Goal: Obtain resource: Obtain resource

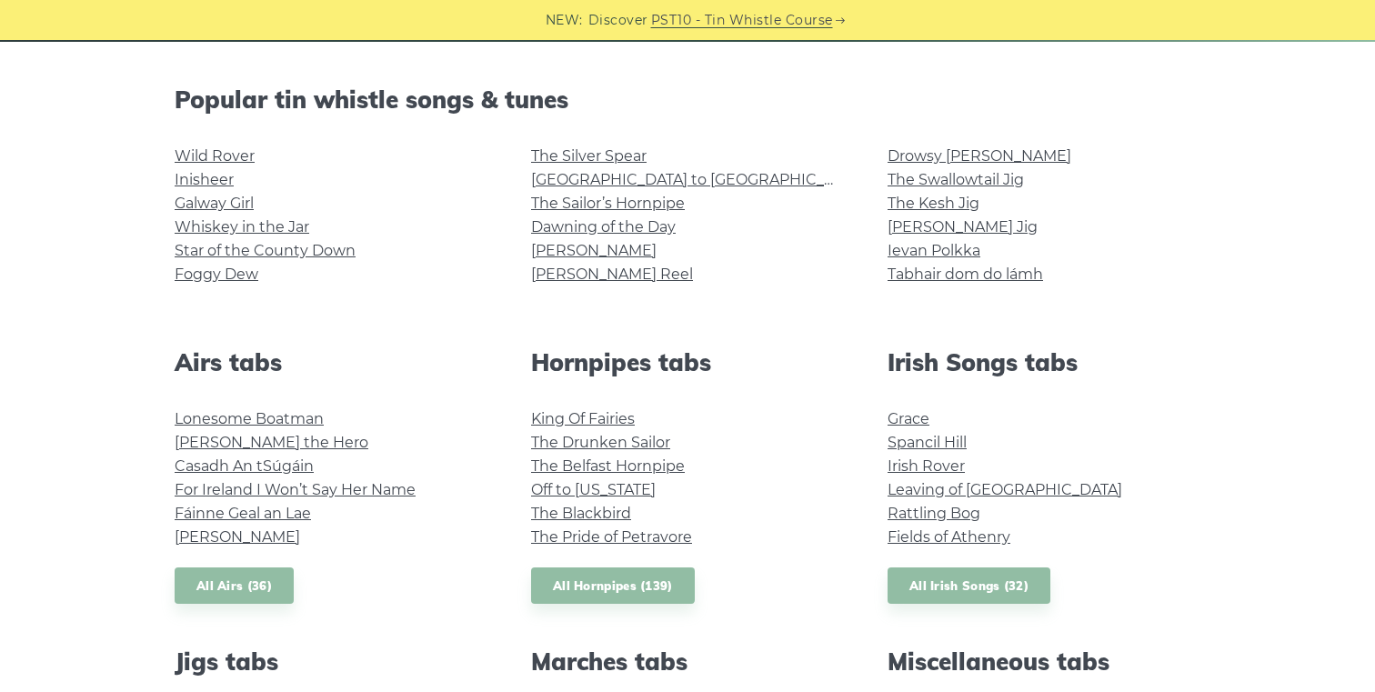
scroll to position [488, 0]
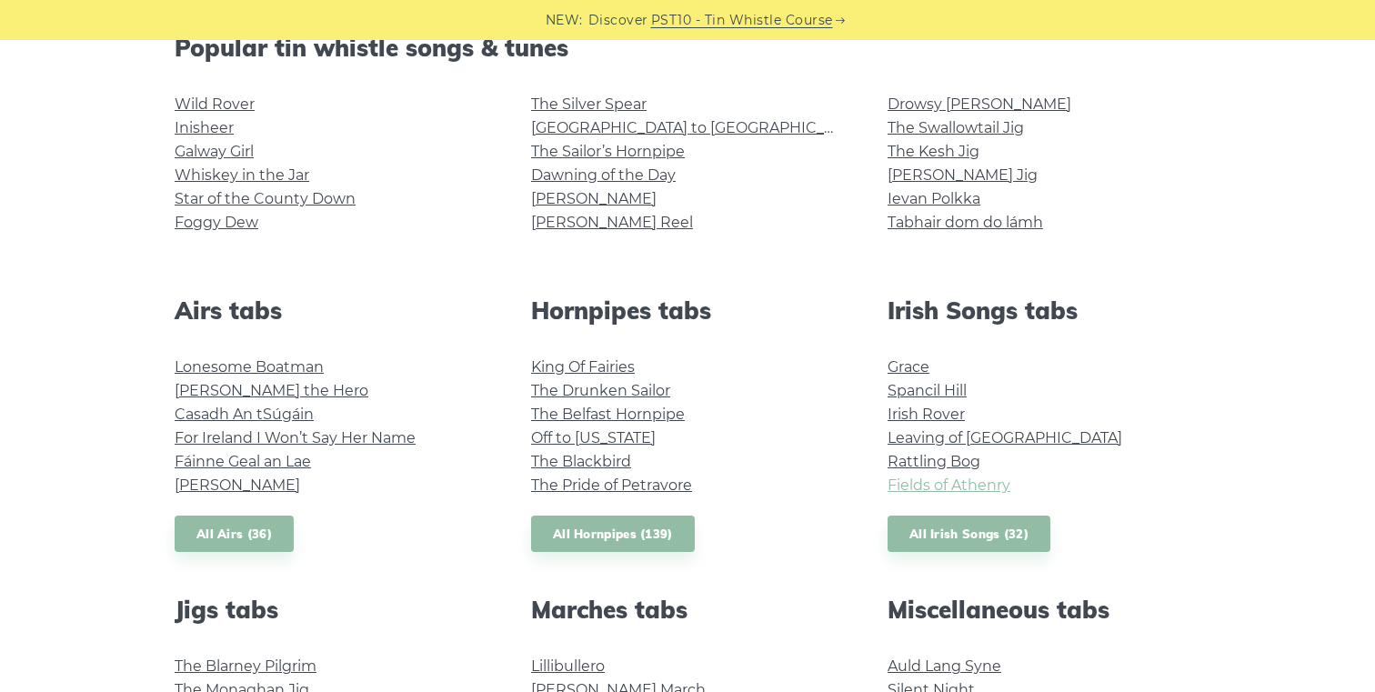
click at [958, 483] on link "Fields of Athenry" at bounding box center [949, 485] width 123 height 17
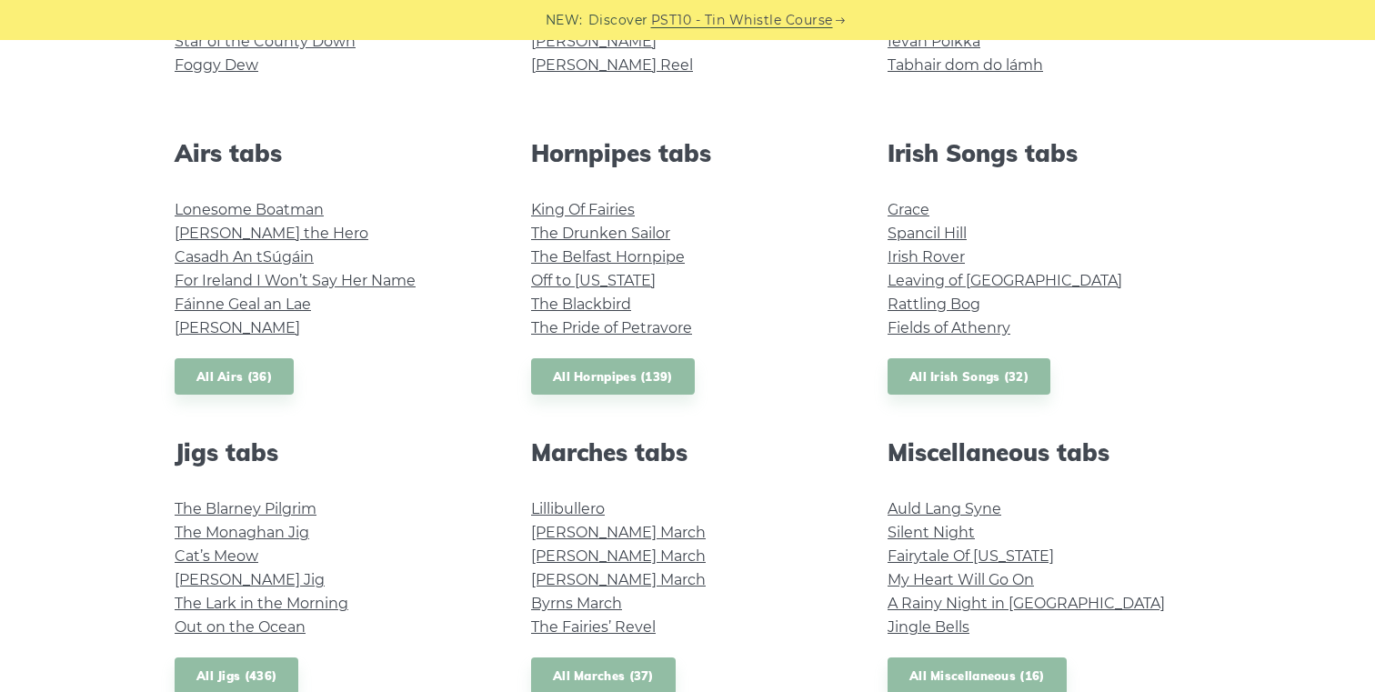
scroll to position [635, 0]
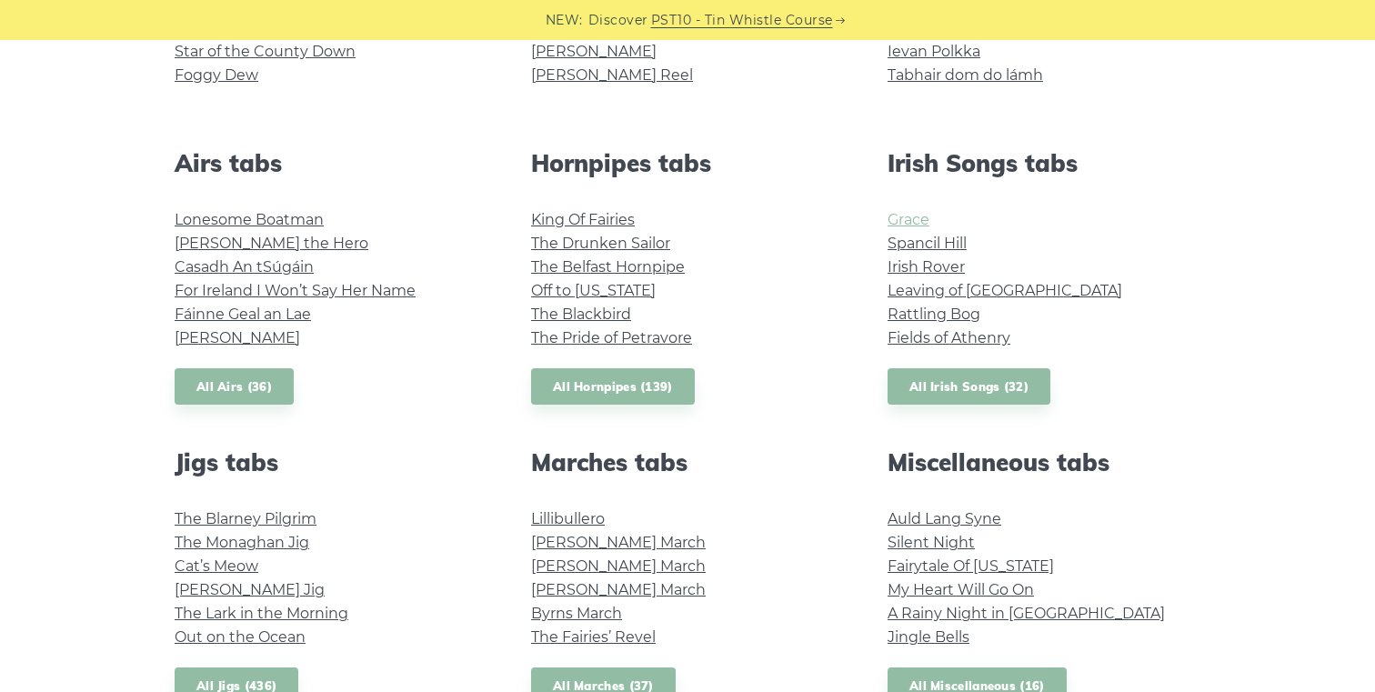
click at [906, 217] on link "Grace" at bounding box center [909, 219] width 42 height 17
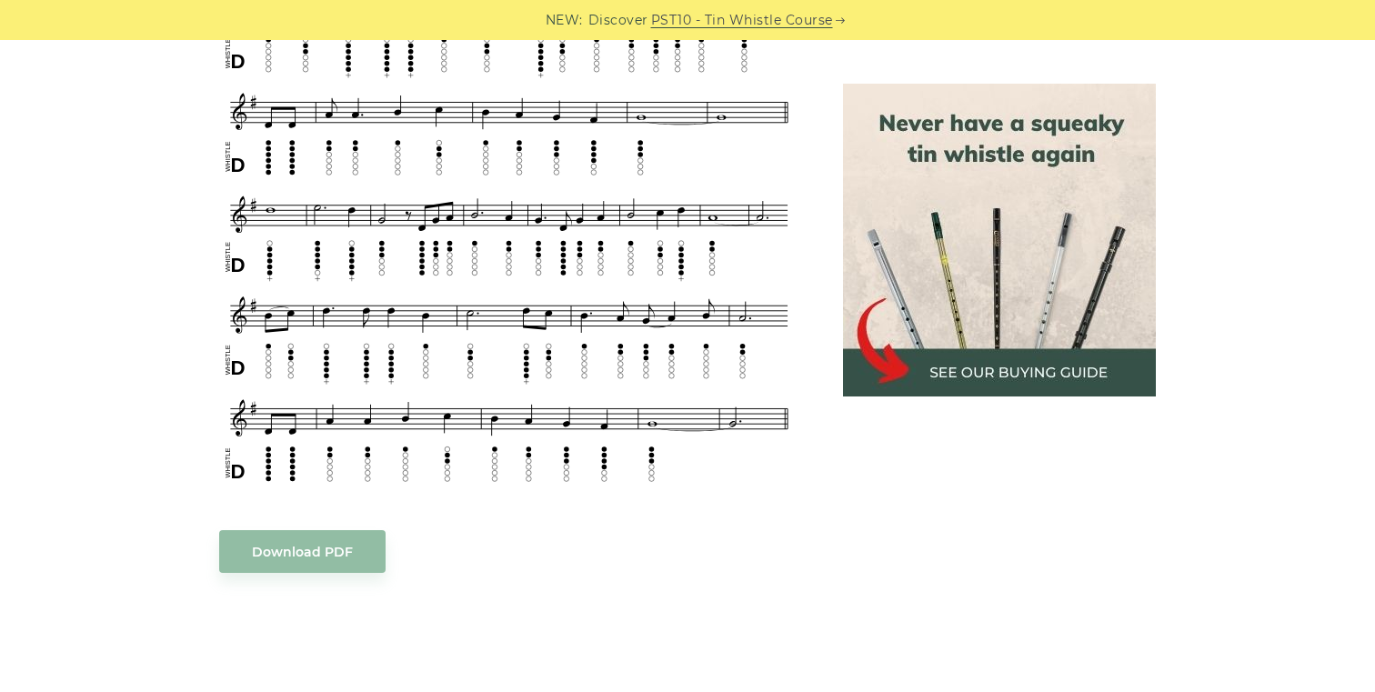
scroll to position [861, 0]
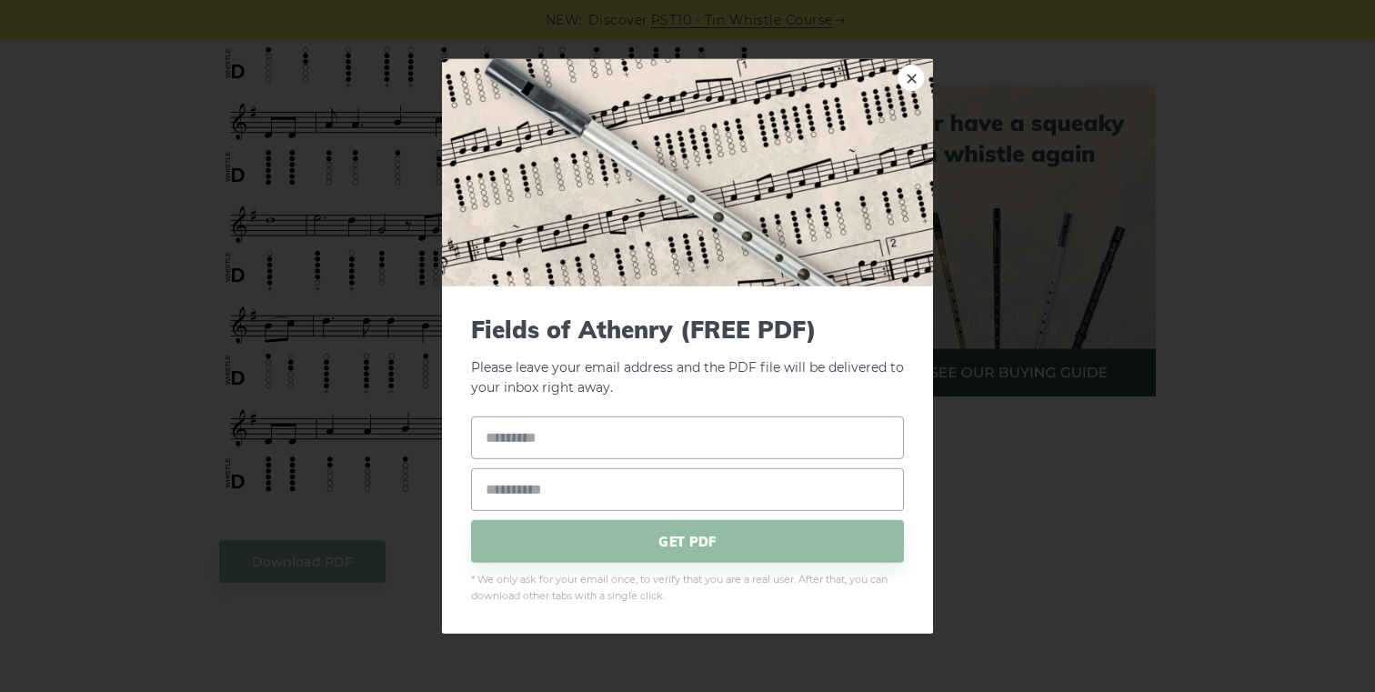
click at [284, 548] on body "NEW: Discover PST10 - Tin Whistle Course Lessons Fingering Charts Tabs & Notes …" at bounding box center [687, 692] width 1375 height 3107
click at [912, 80] on link "×" at bounding box center [911, 77] width 27 height 27
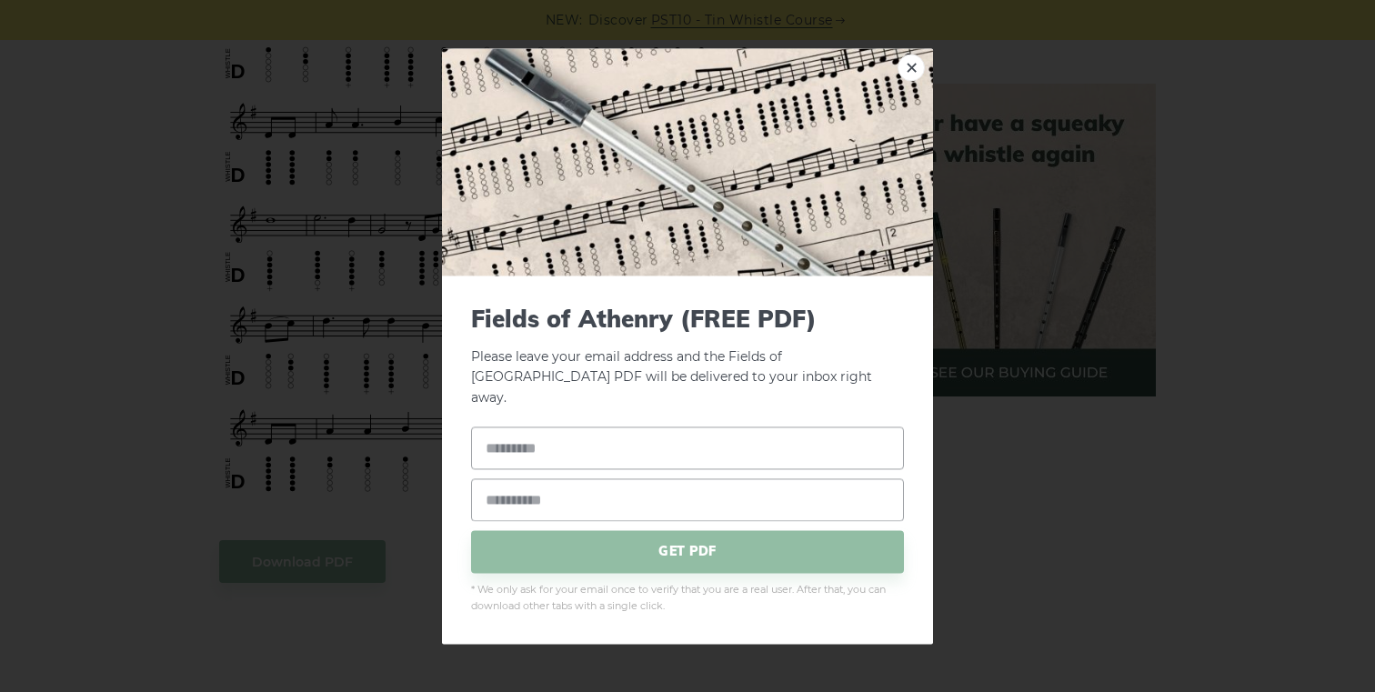
click at [640, 235] on body "NEW: Discover PST10 - Tin Whistle Course Lessons Fingering Charts Tabs & Notes …" at bounding box center [687, 692] width 1375 height 3107
click at [918, 72] on link "×" at bounding box center [911, 67] width 27 height 27
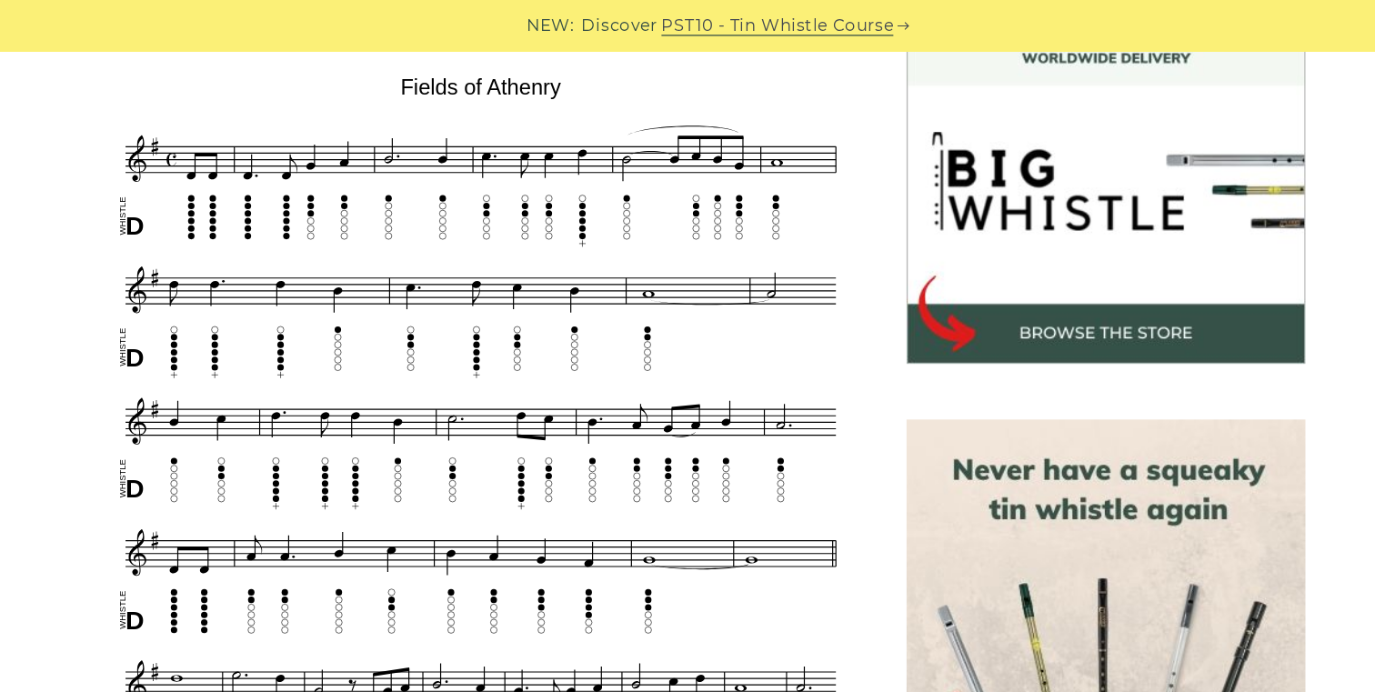
scroll to position [539, 0]
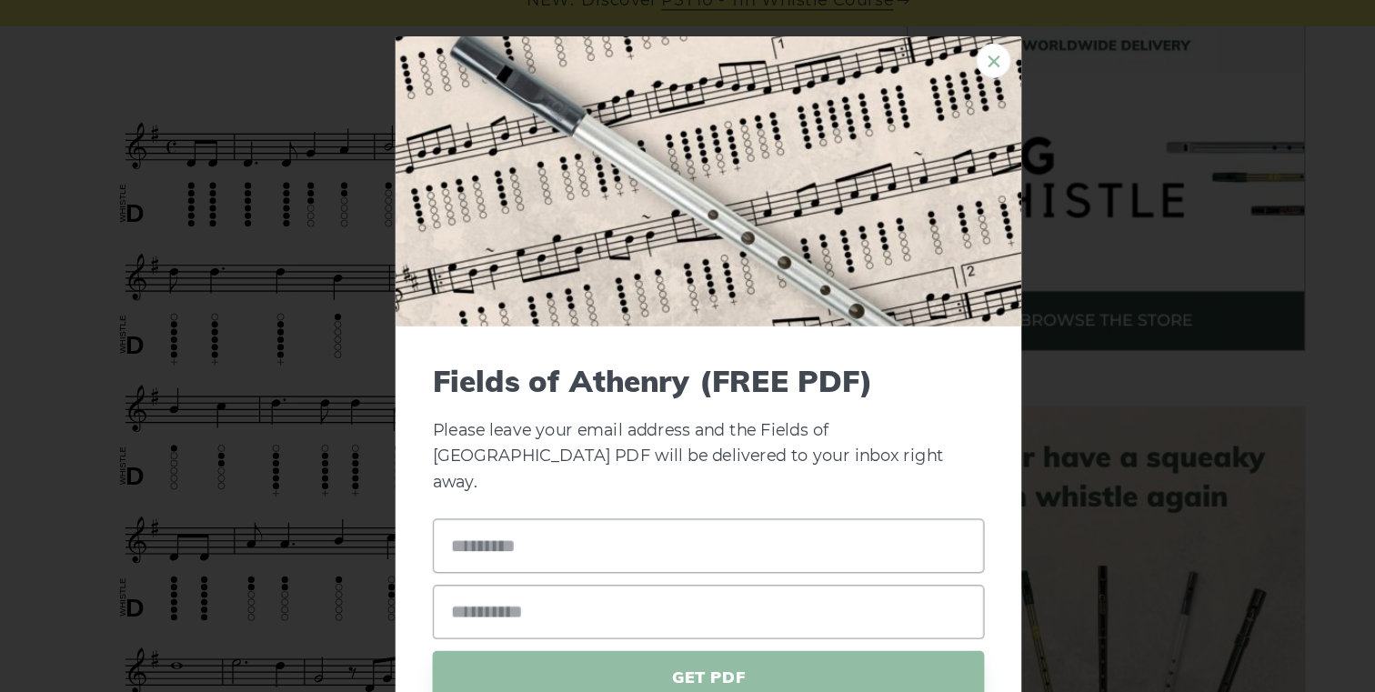
click at [910, 79] on link "×" at bounding box center [911, 67] width 27 height 27
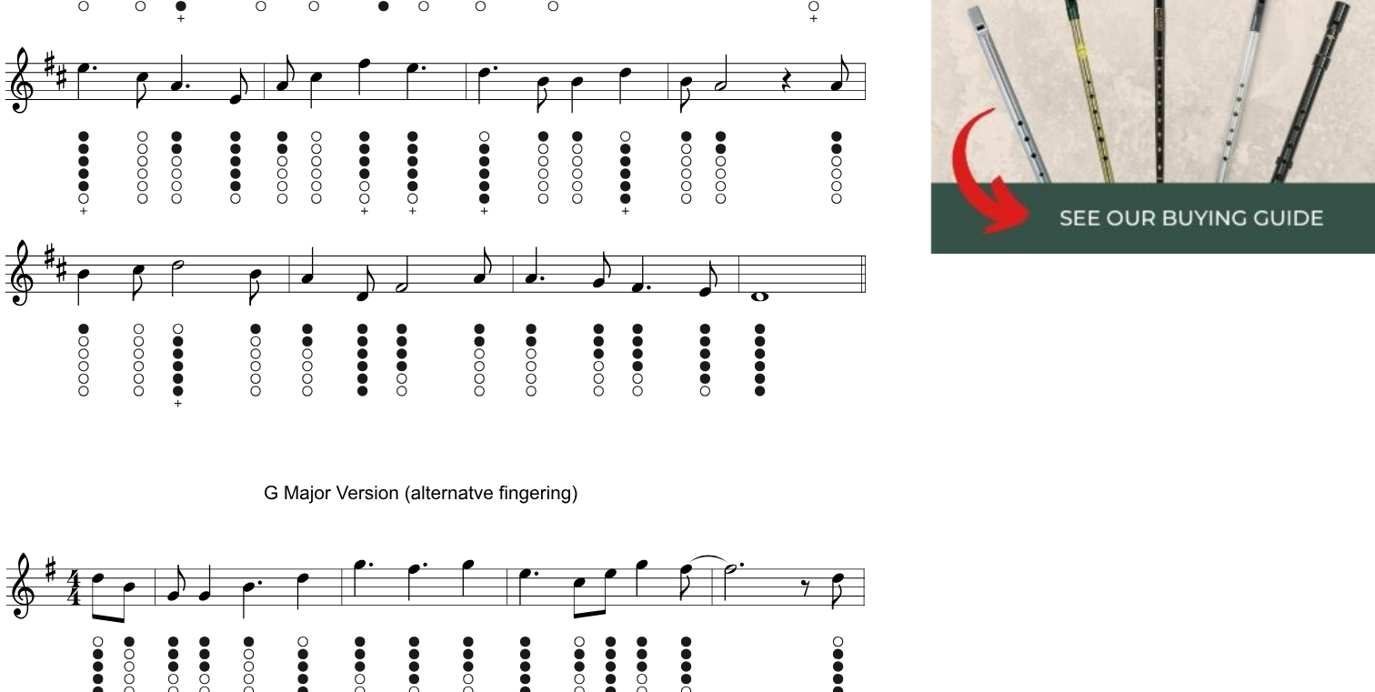
scroll to position [1243, 0]
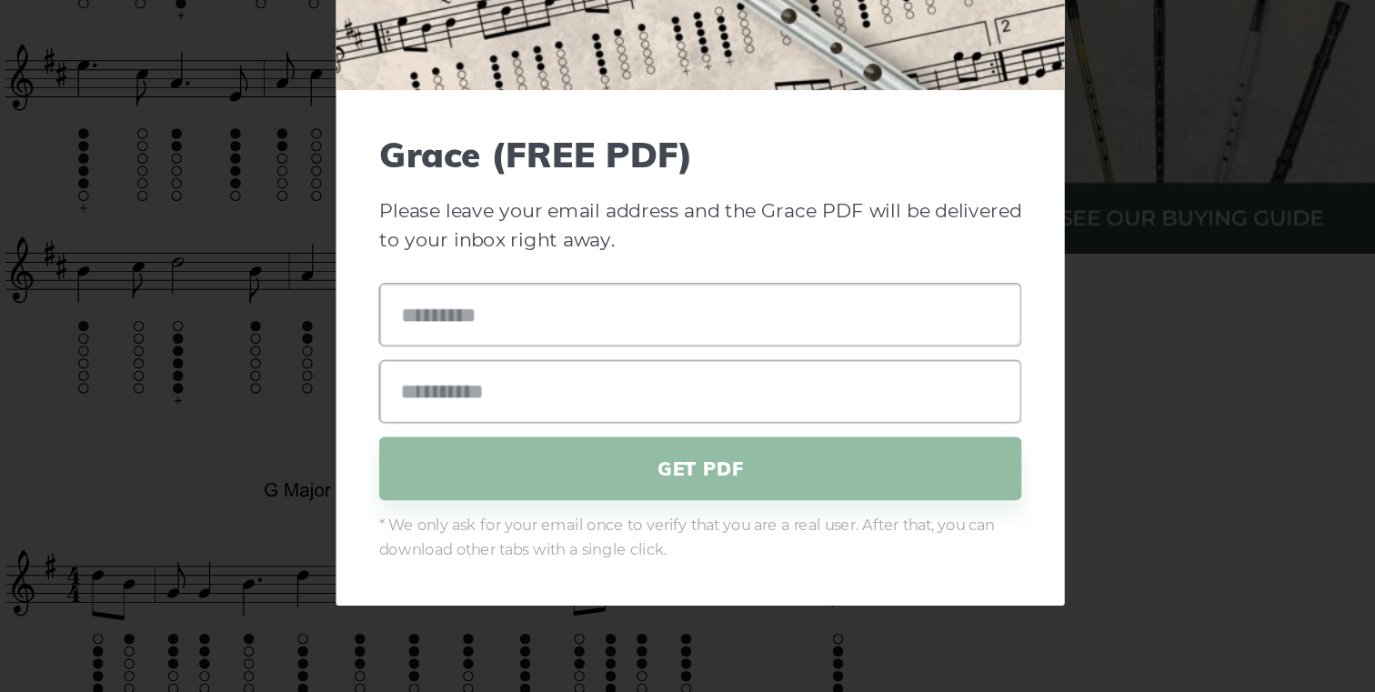
click at [976, 476] on div "× Grace (FREE PDF) Please leave your email address and the Grace PDF will be de…" at bounding box center [687, 346] width 1375 height 692
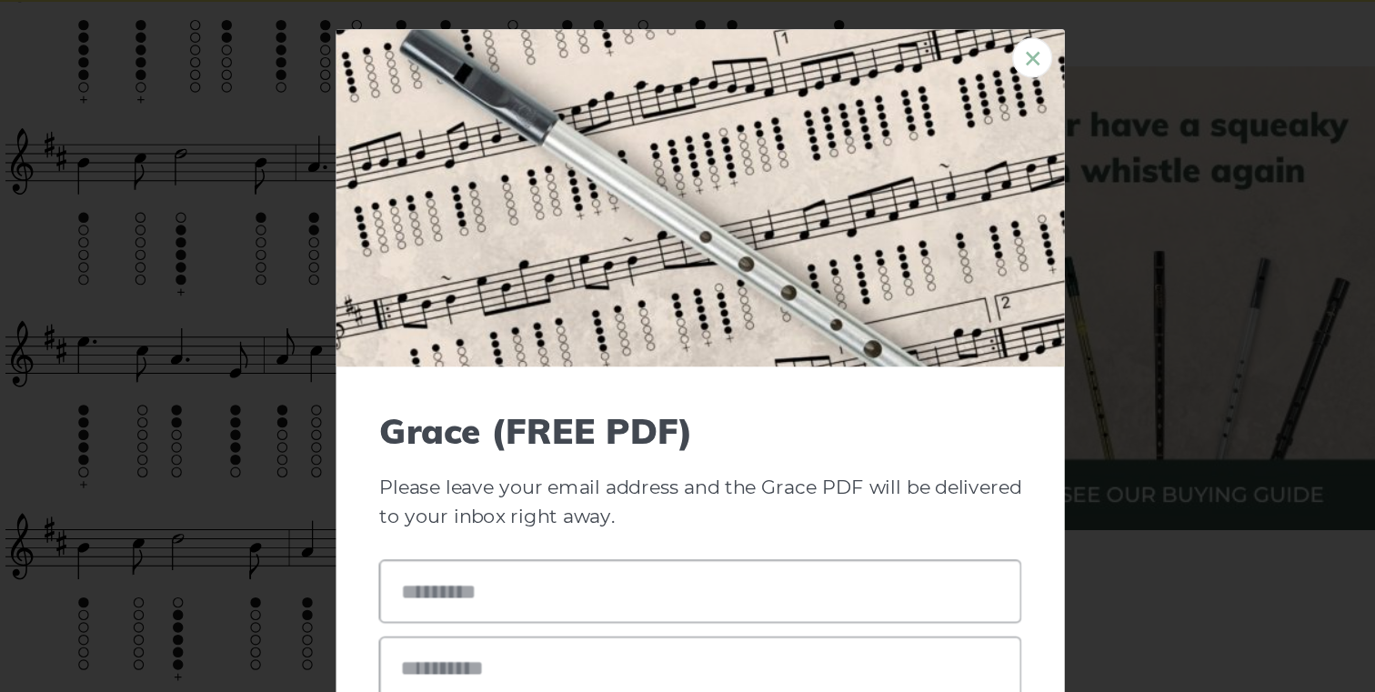
click at [911, 71] on link "×" at bounding box center [911, 77] width 27 height 27
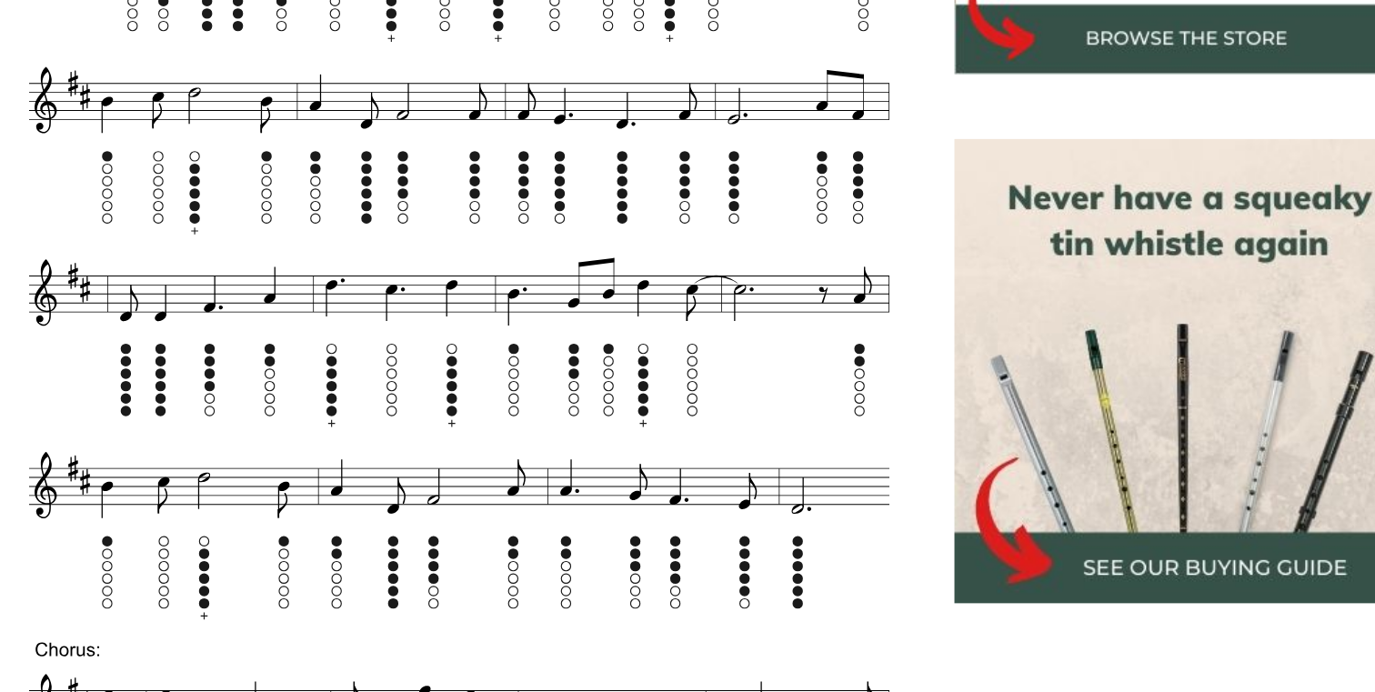
scroll to position [568, 0]
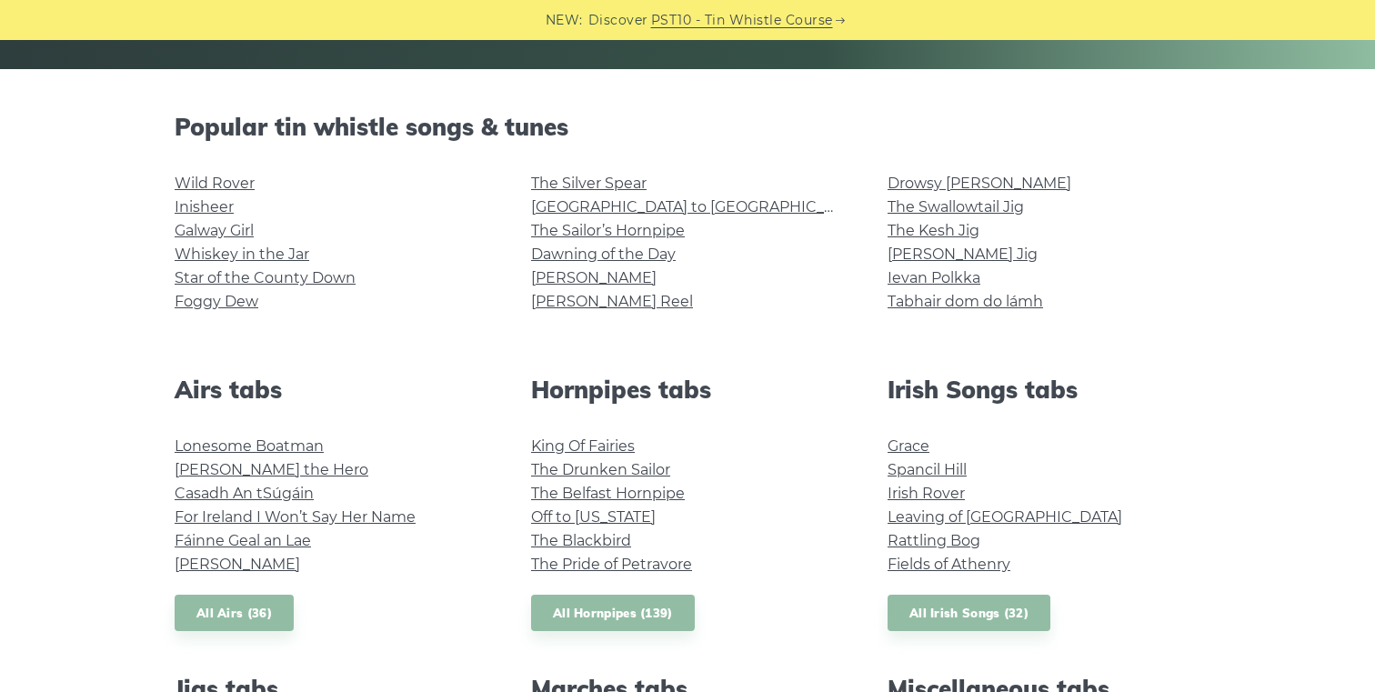
scroll to position [402, 0]
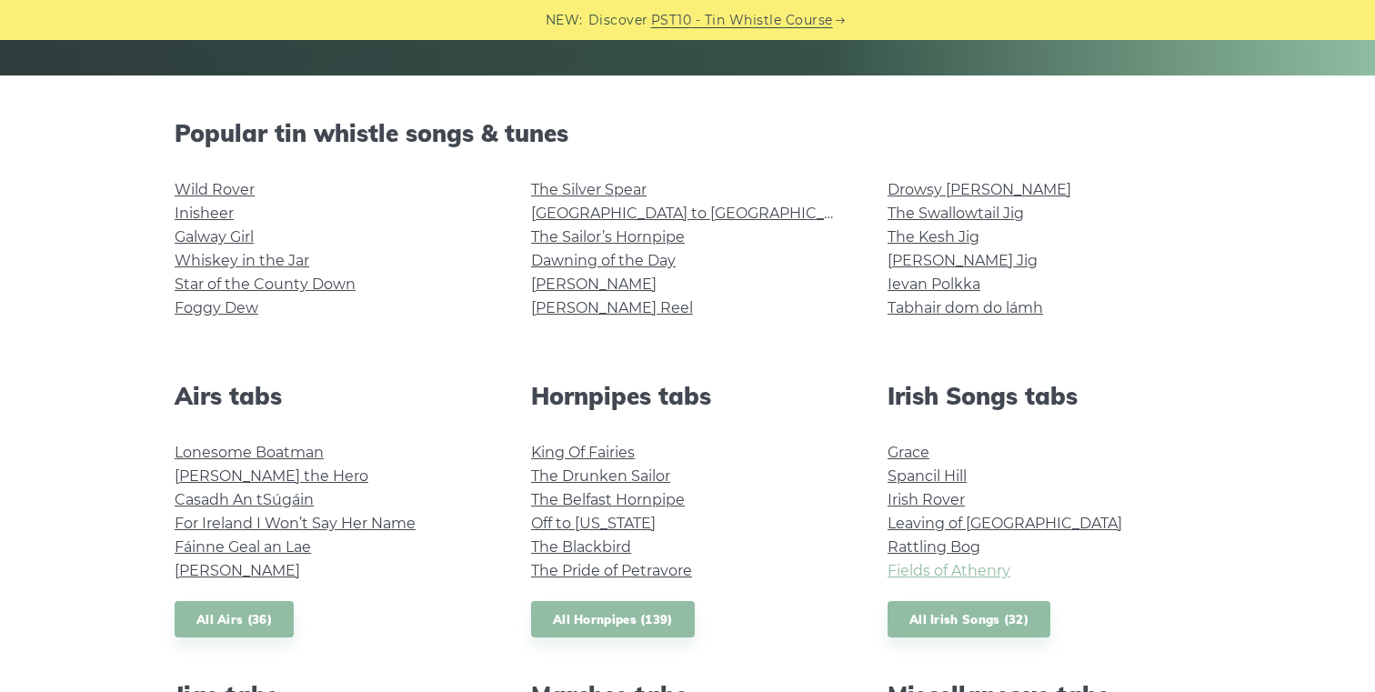
click at [967, 573] on link "Fields of Athenry" at bounding box center [949, 570] width 123 height 17
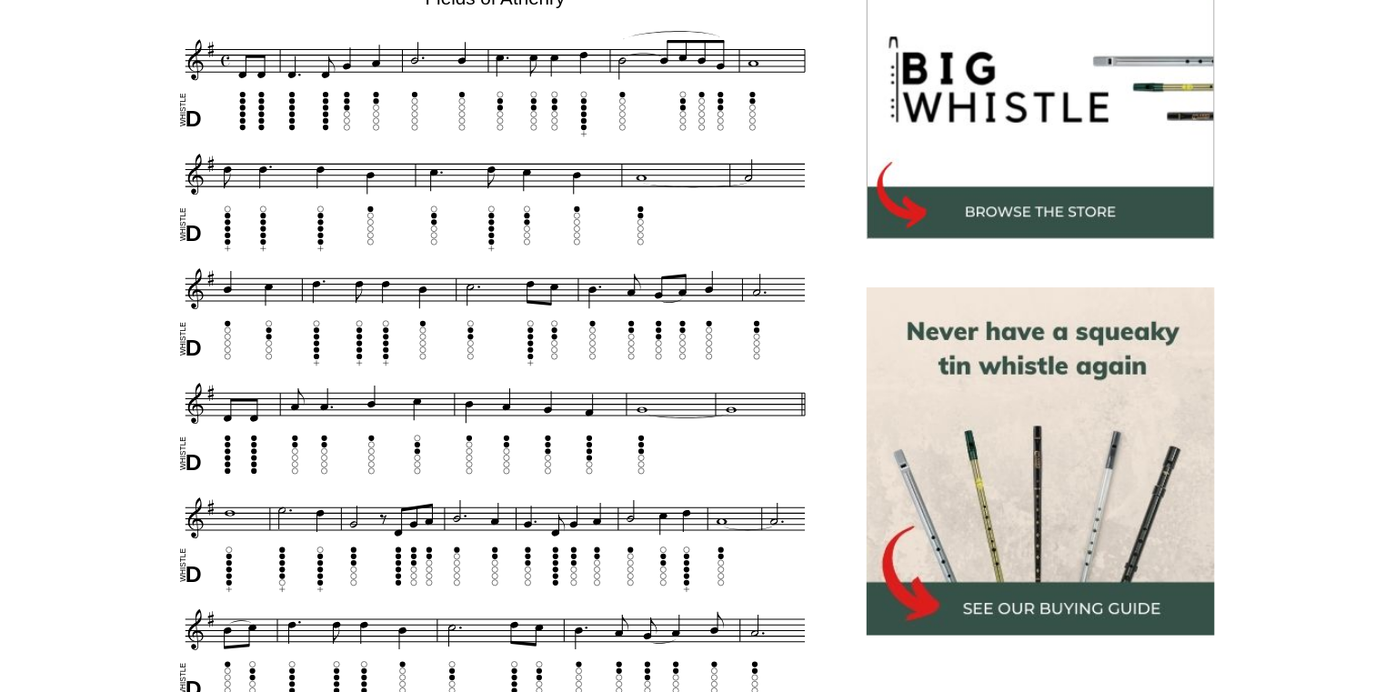
scroll to position [549, 0]
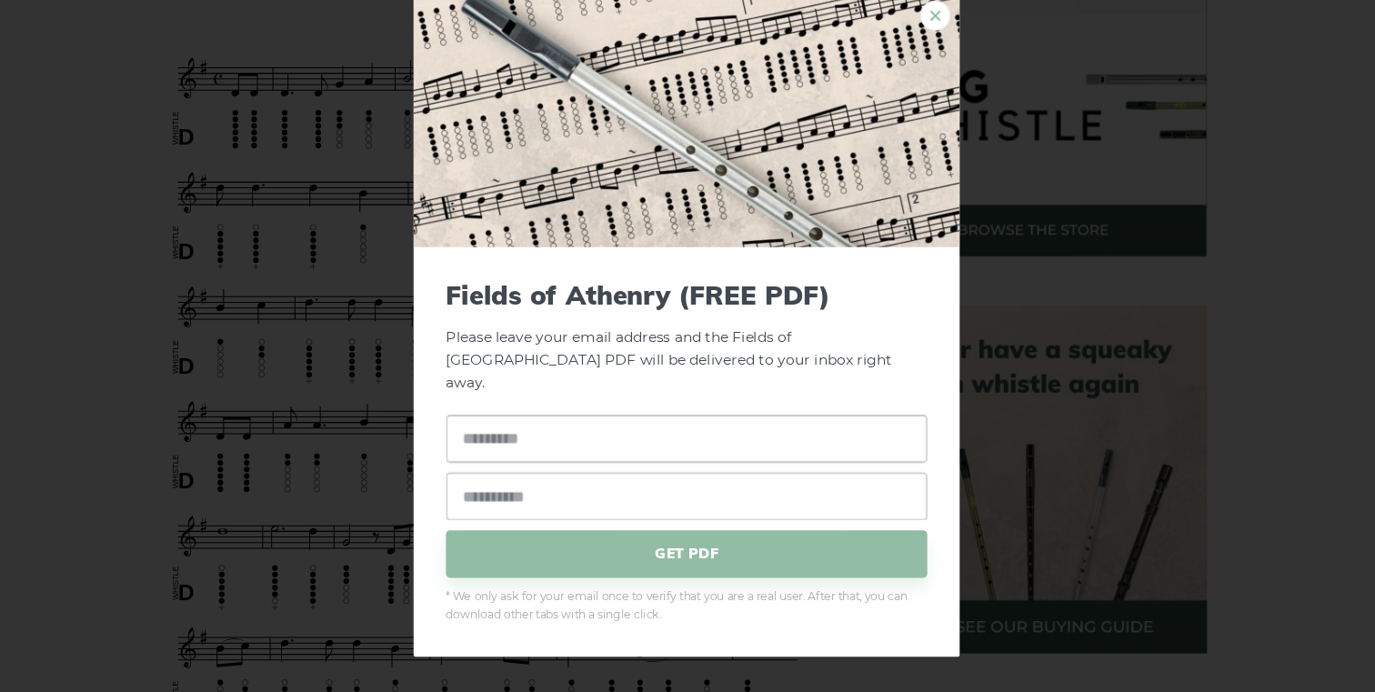
click at [910, 81] on link "×" at bounding box center [911, 67] width 27 height 27
